Goal: Complete application form: Complete application form

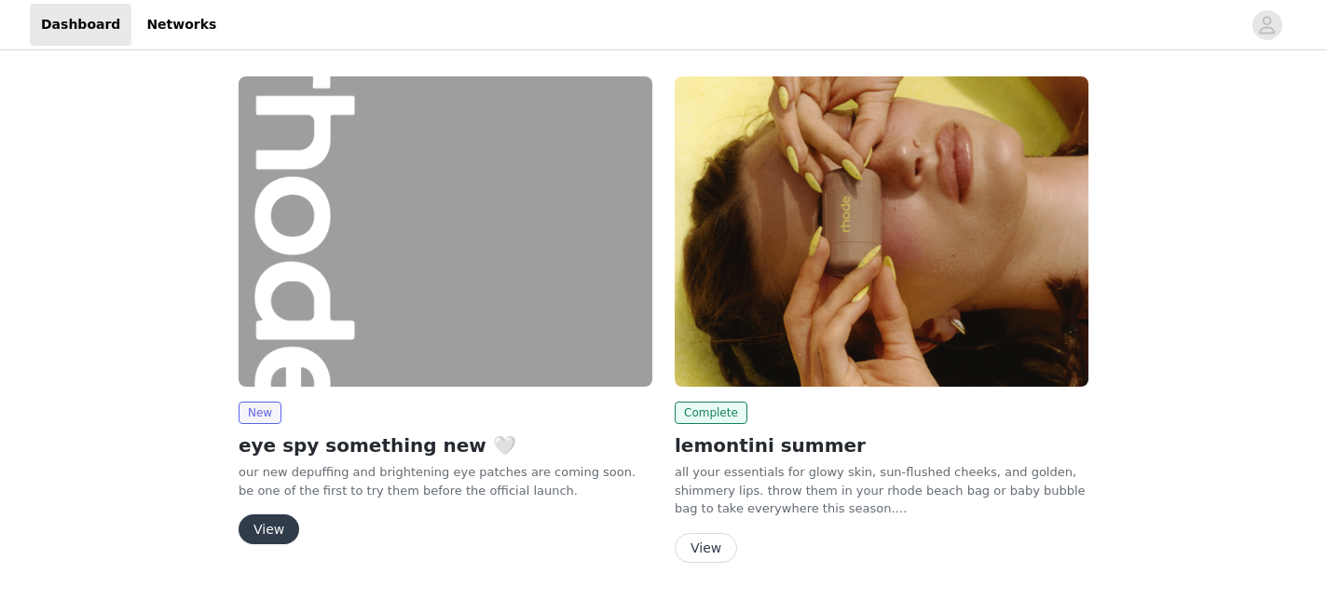
scroll to position [55, 0]
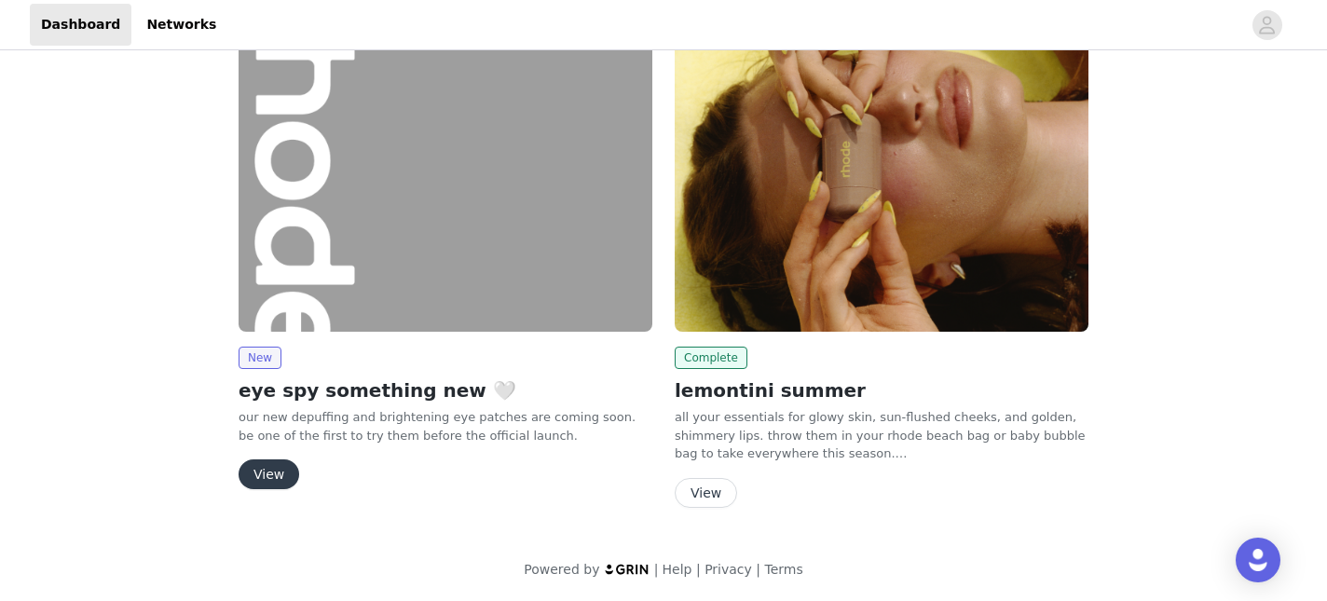
click at [281, 468] on button "View" at bounding box center [269, 474] width 61 height 30
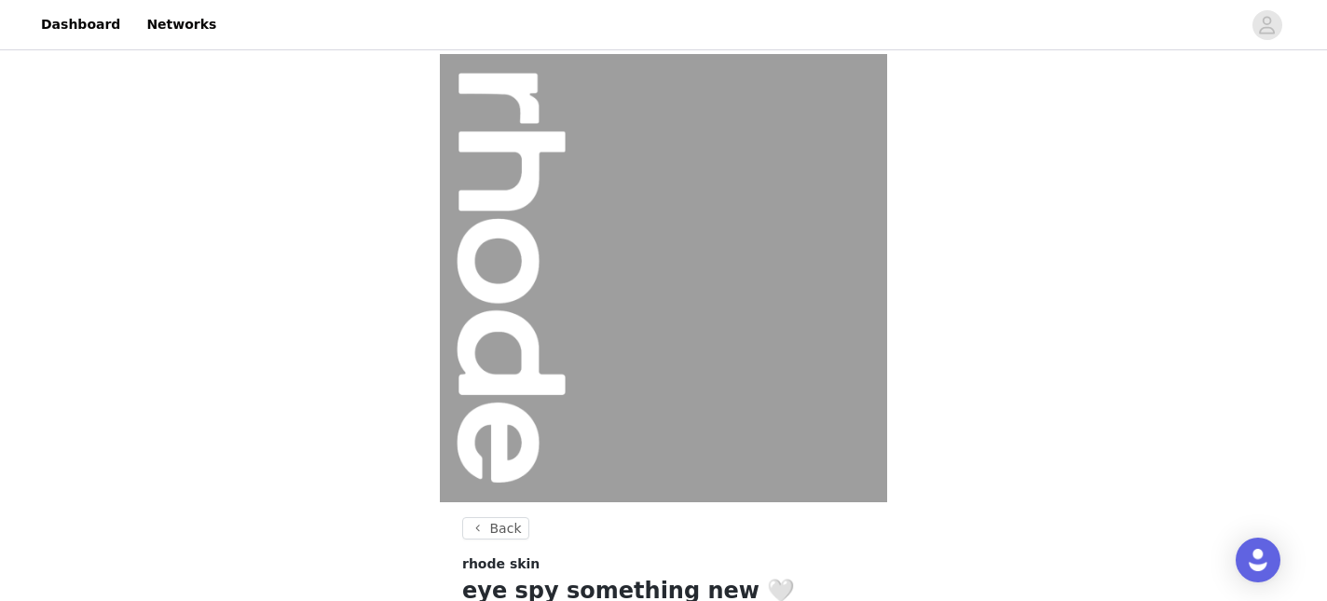
scroll to position [264, 0]
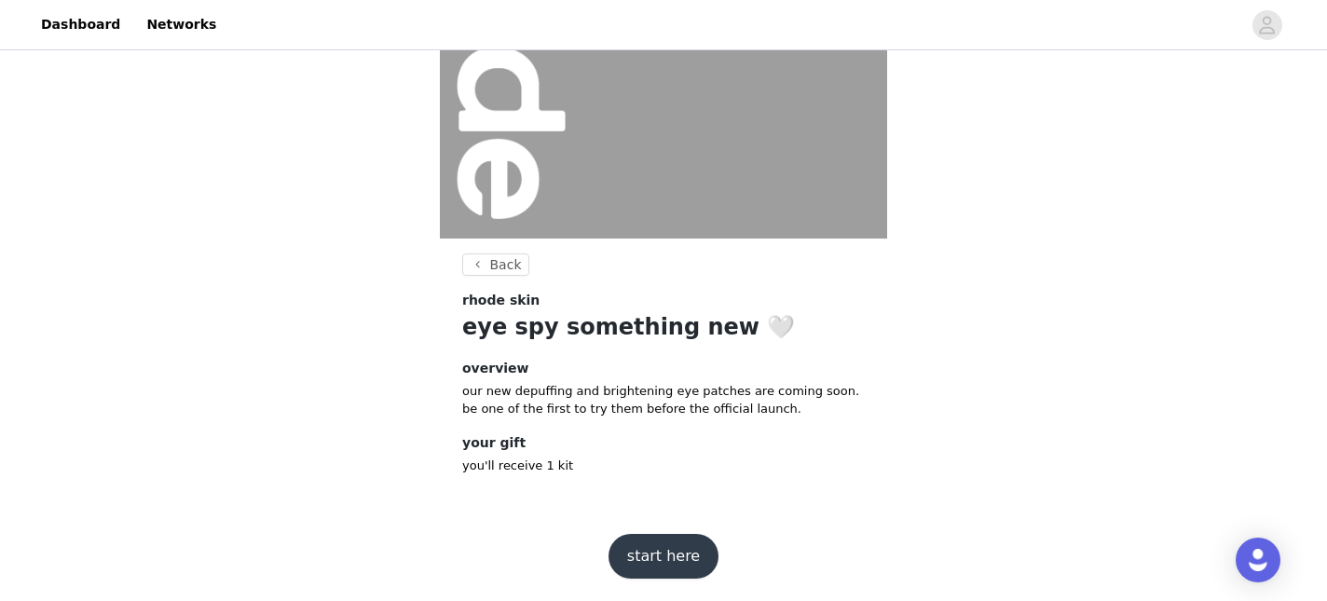
click at [636, 561] on button "start here" at bounding box center [663, 556] width 110 height 45
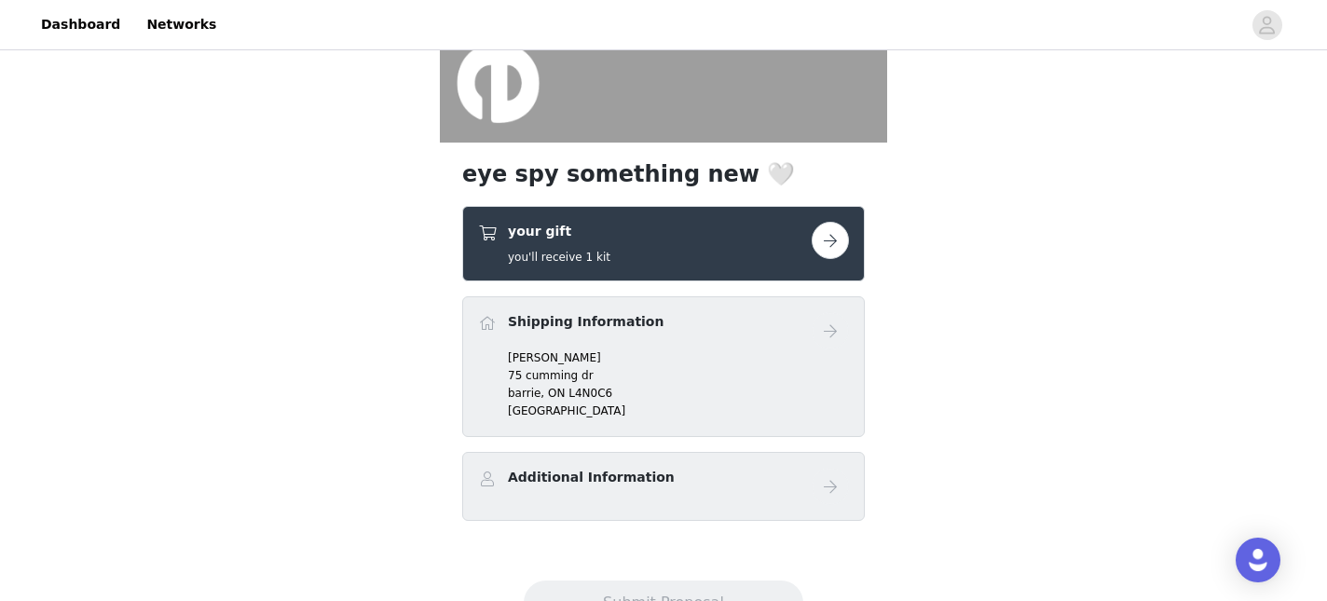
scroll to position [436, 0]
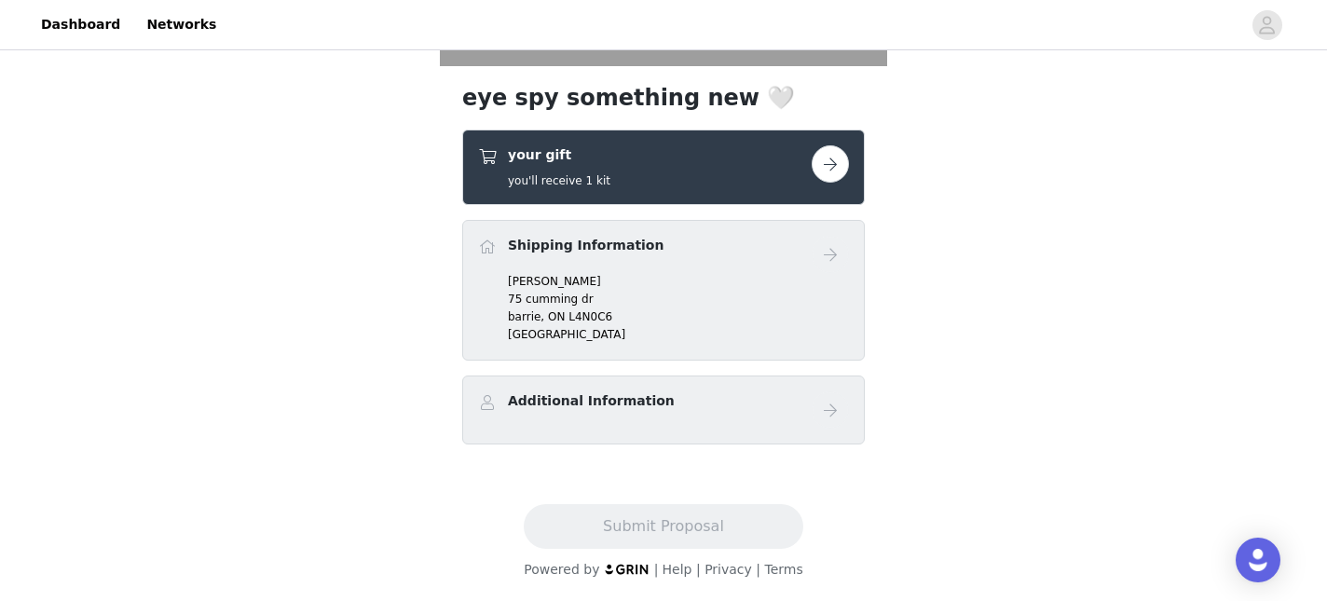
click at [774, 180] on div "your gift you'll receive 1 kit" at bounding box center [645, 167] width 334 height 44
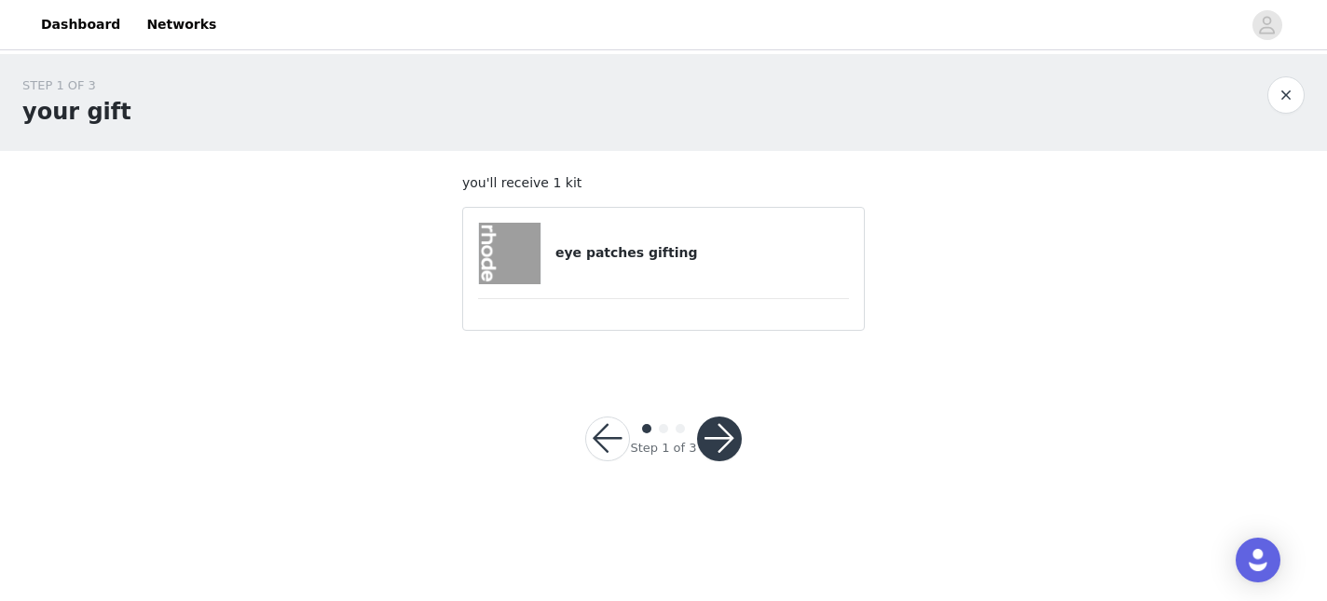
click at [668, 275] on div "eye patches gifting" at bounding box center [663, 253] width 371 height 61
click at [519, 248] on img at bounding box center [509, 253] width 61 height 61
click at [608, 248] on h4 "eye patches gifting" at bounding box center [702, 253] width 294 height 20
click at [709, 433] on button "button" at bounding box center [719, 439] width 45 height 45
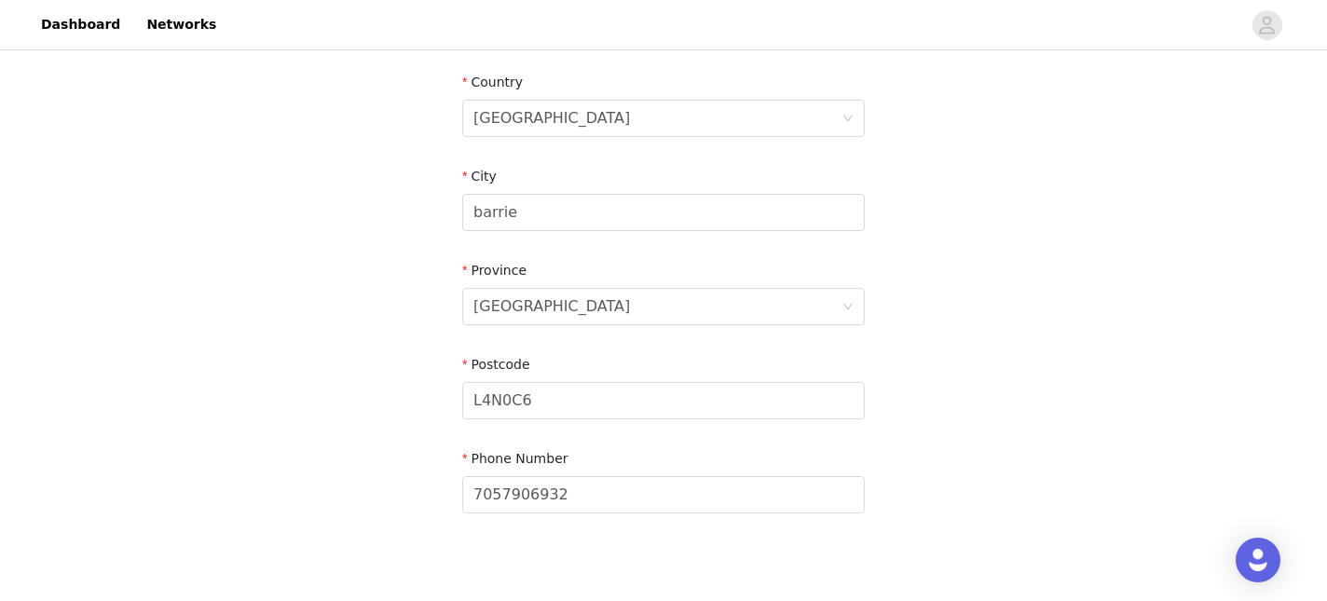
scroll to position [669, 0]
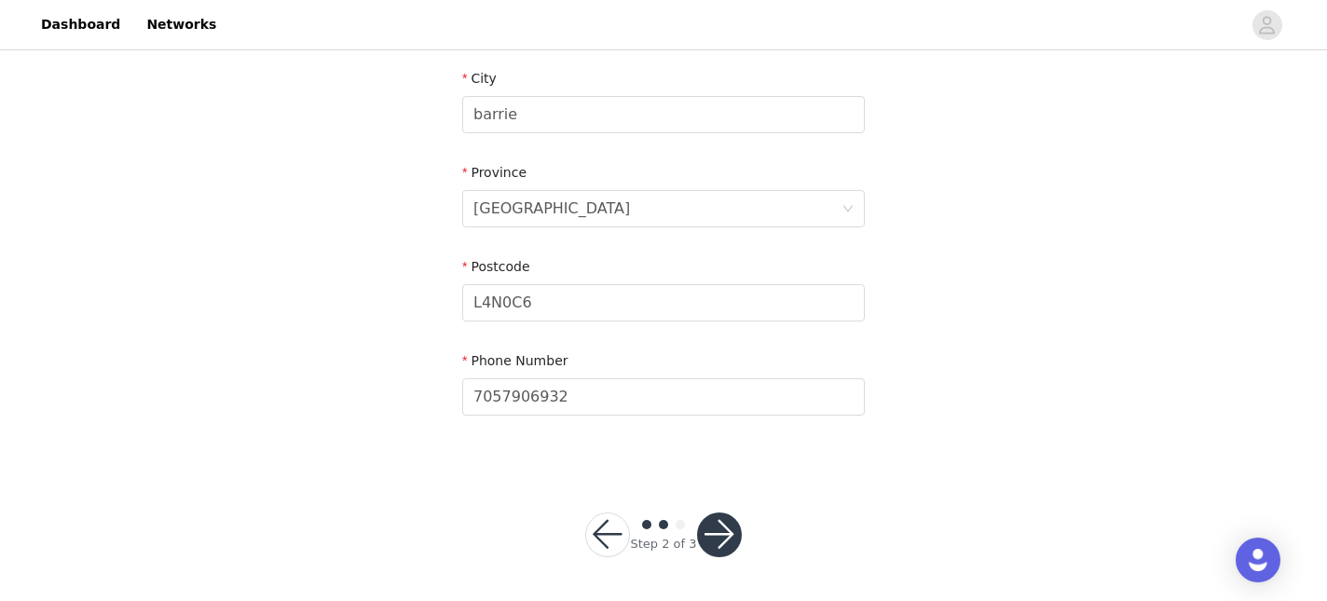
click at [709, 540] on button "button" at bounding box center [719, 534] width 45 height 45
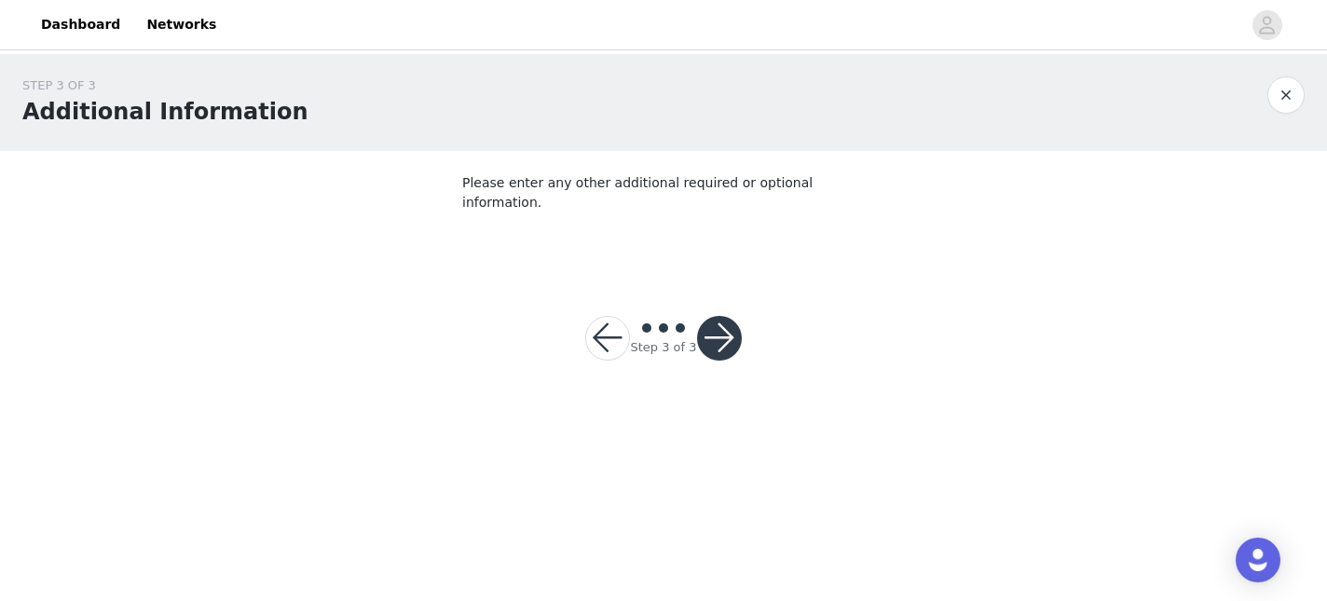
click at [722, 320] on button "button" at bounding box center [719, 338] width 45 height 45
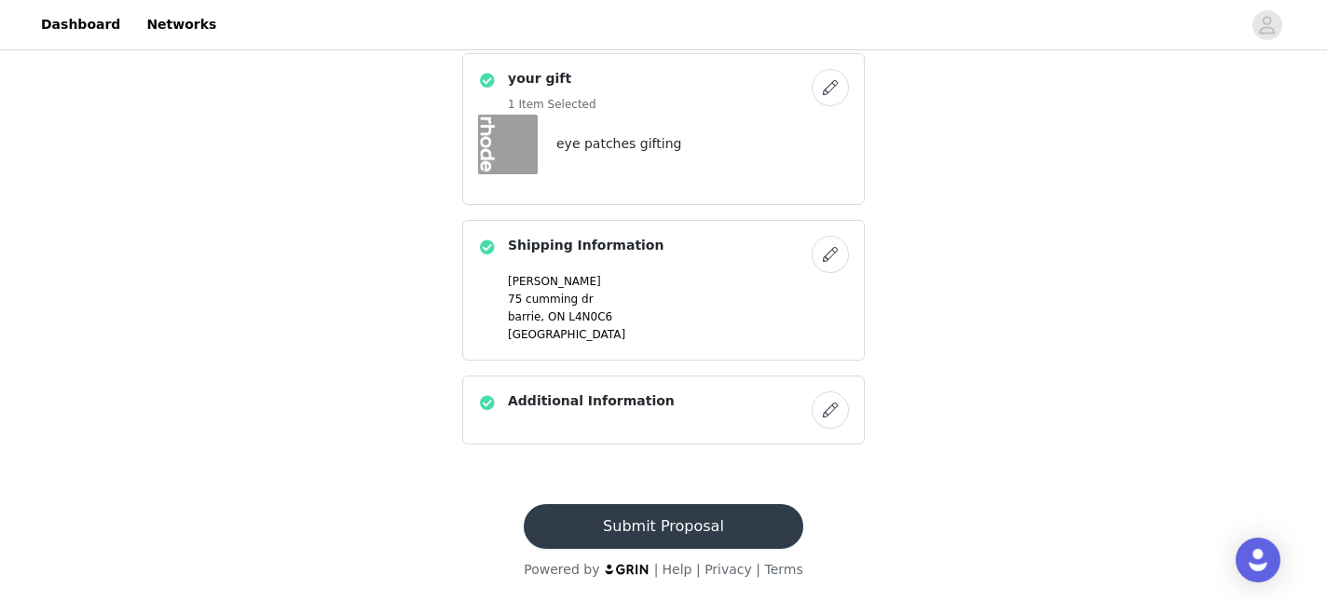
click at [663, 529] on button "Submit Proposal" at bounding box center [663, 526] width 279 height 45
